Goal: Navigation & Orientation: Find specific page/section

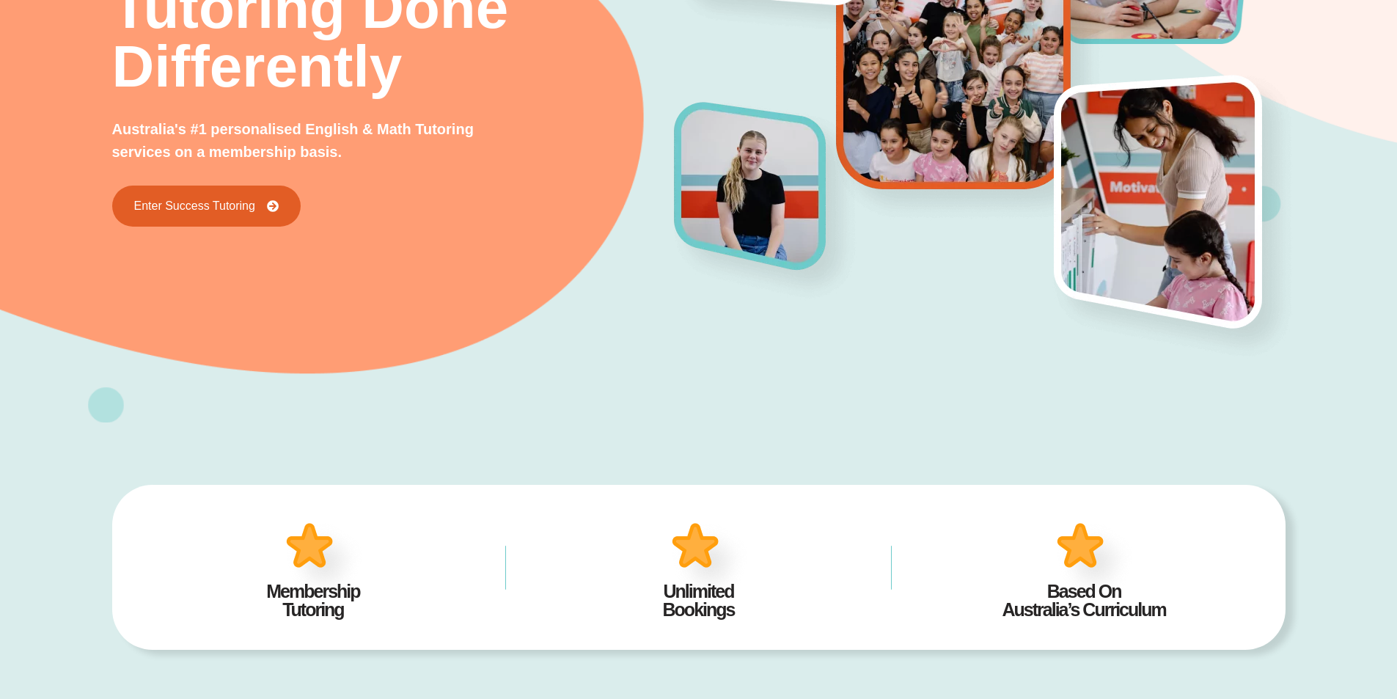
scroll to position [513, 0]
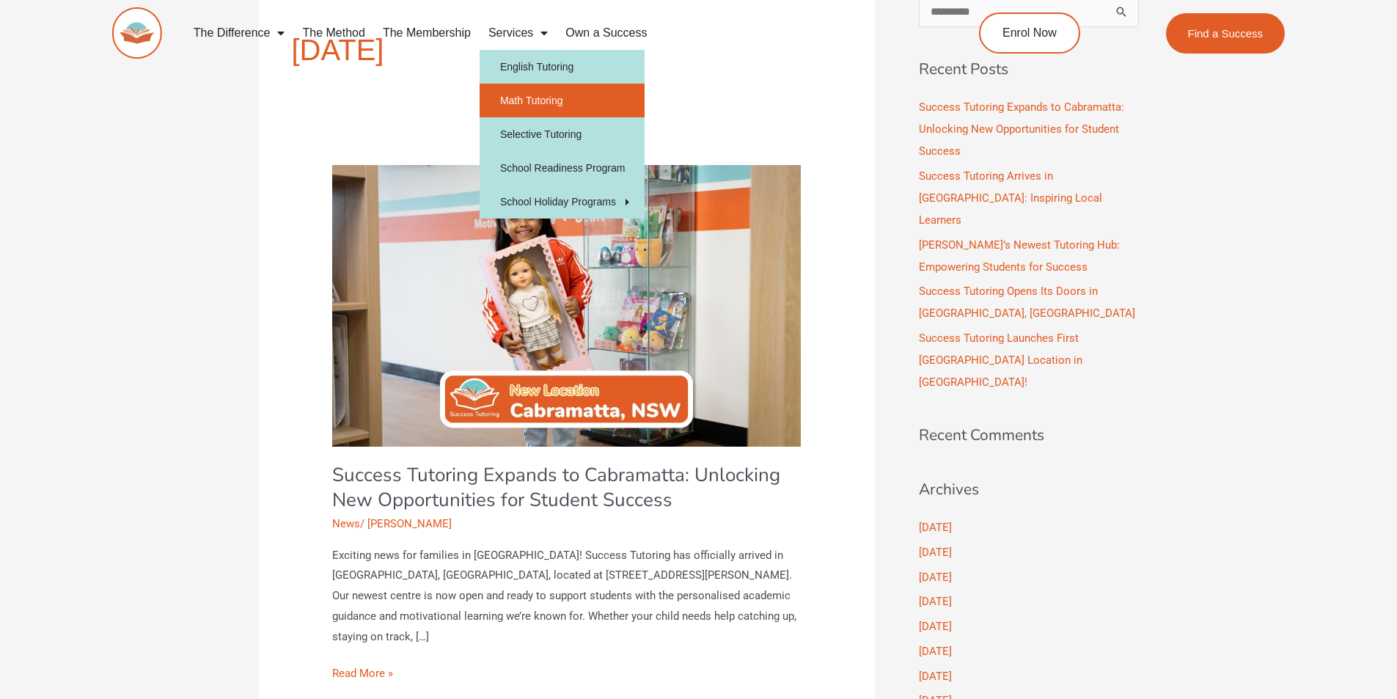
click at [512, 95] on link "Math Tutoring" at bounding box center [562, 101] width 165 height 34
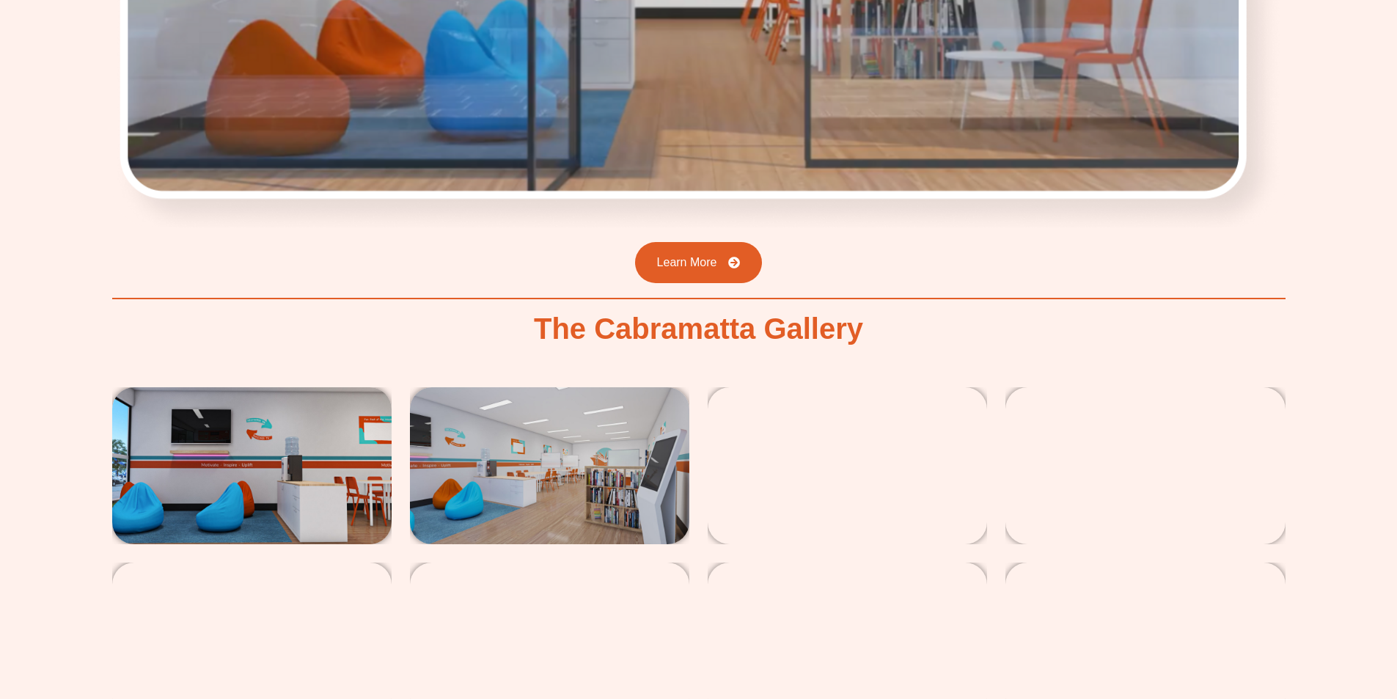
scroll to position [2710, 0]
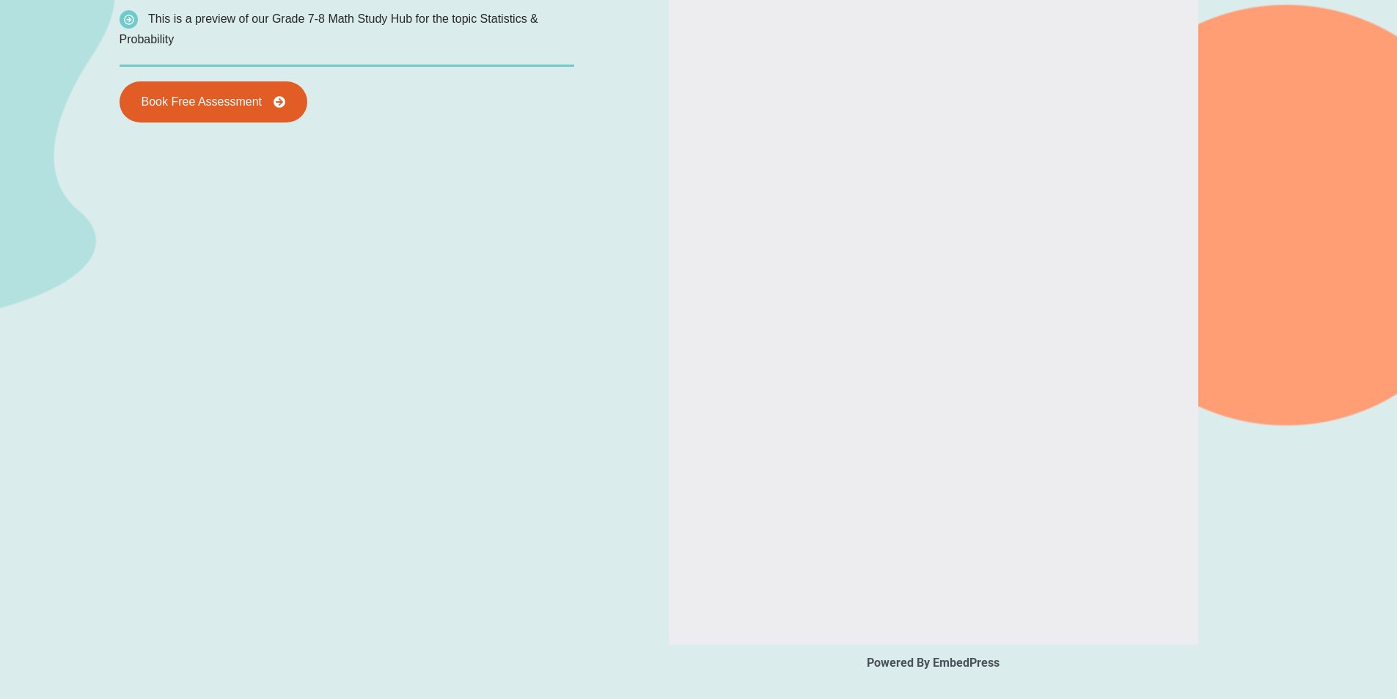
scroll to position [1307, 0]
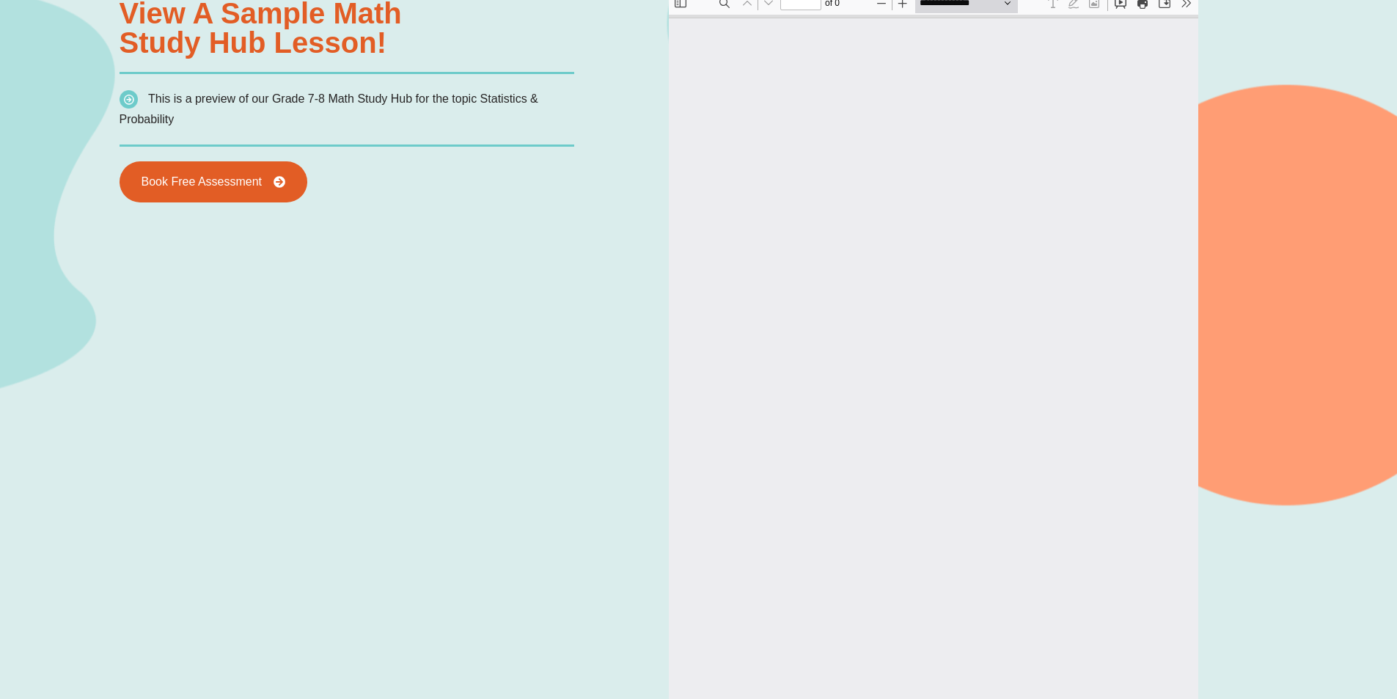
type input "*"
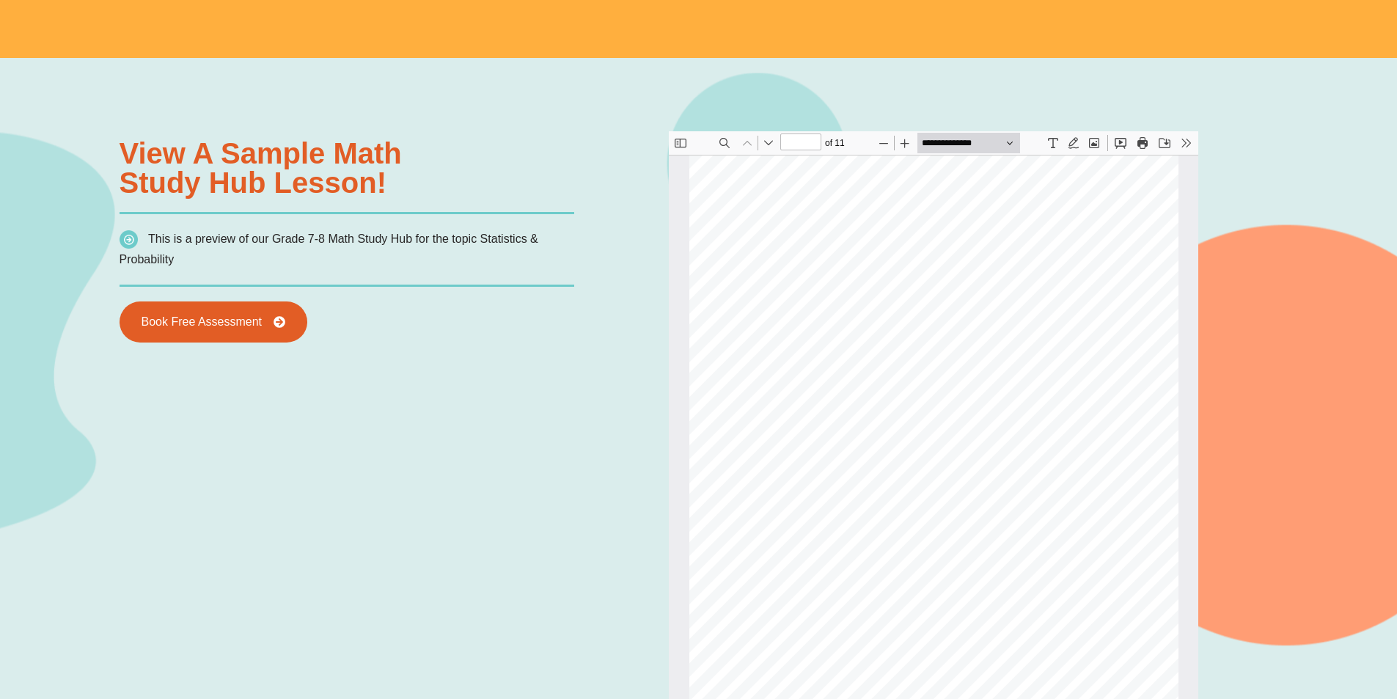
scroll to position [1534, 0]
